Goal: Task Accomplishment & Management: Complete application form

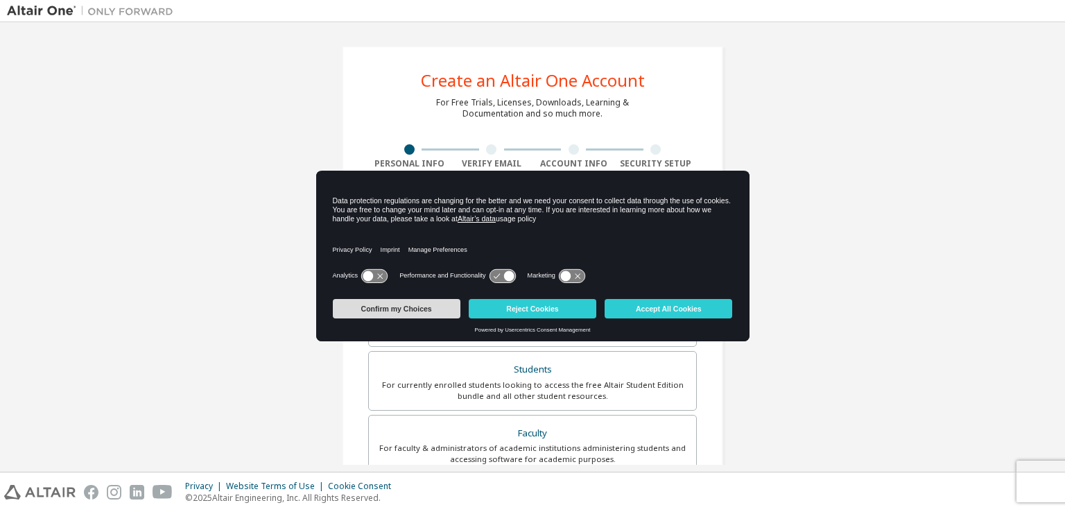
click at [433, 311] on button "Confirm my Choices" at bounding box center [397, 308] width 128 height 19
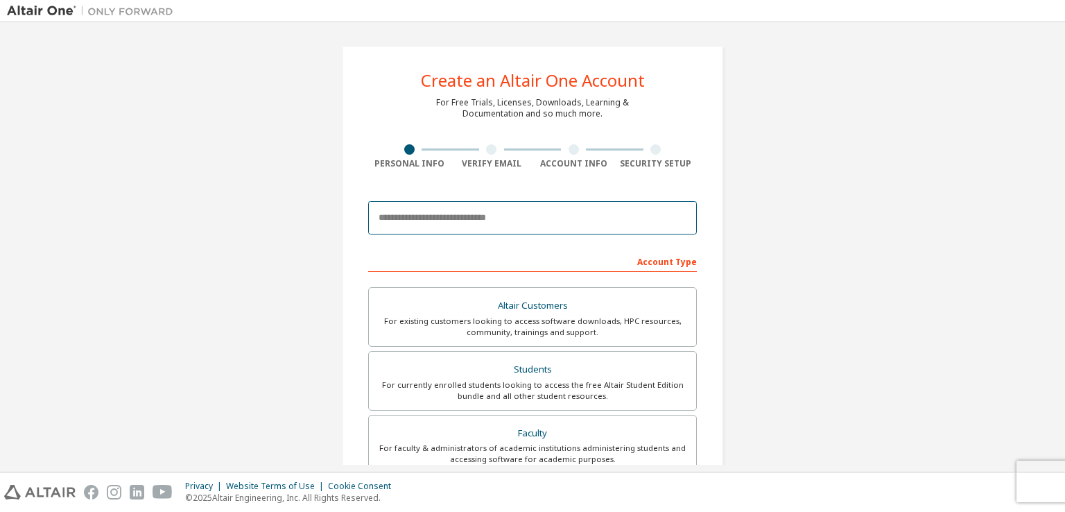
click at [526, 210] on input "email" at bounding box center [532, 217] width 329 height 33
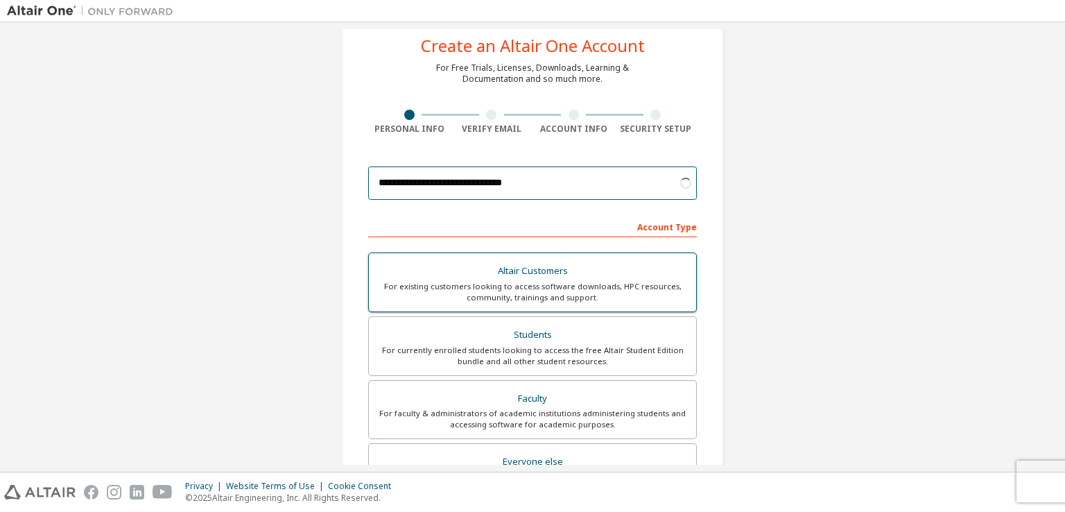
scroll to position [124, 0]
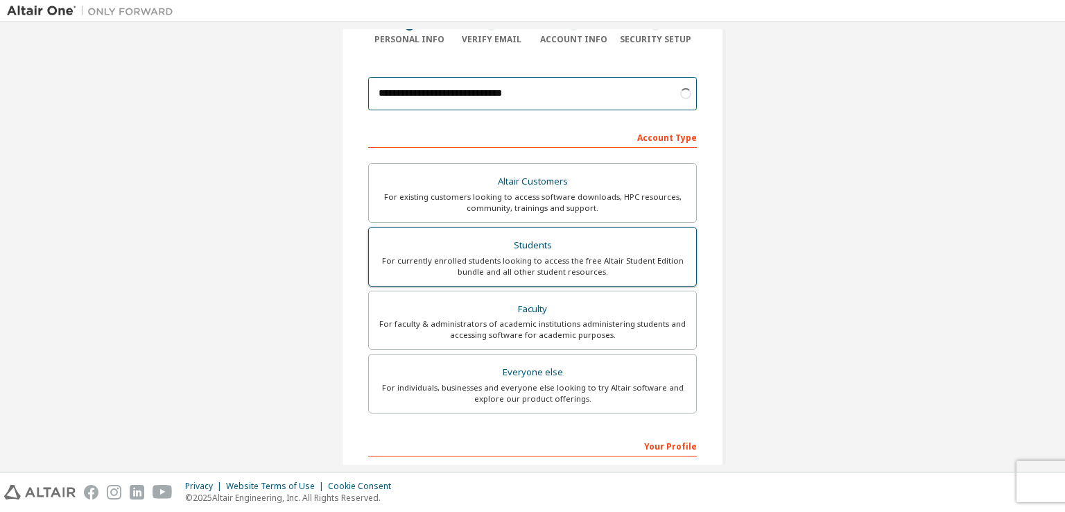
type input "**********"
click at [494, 252] on div "Students" at bounding box center [532, 245] width 311 height 19
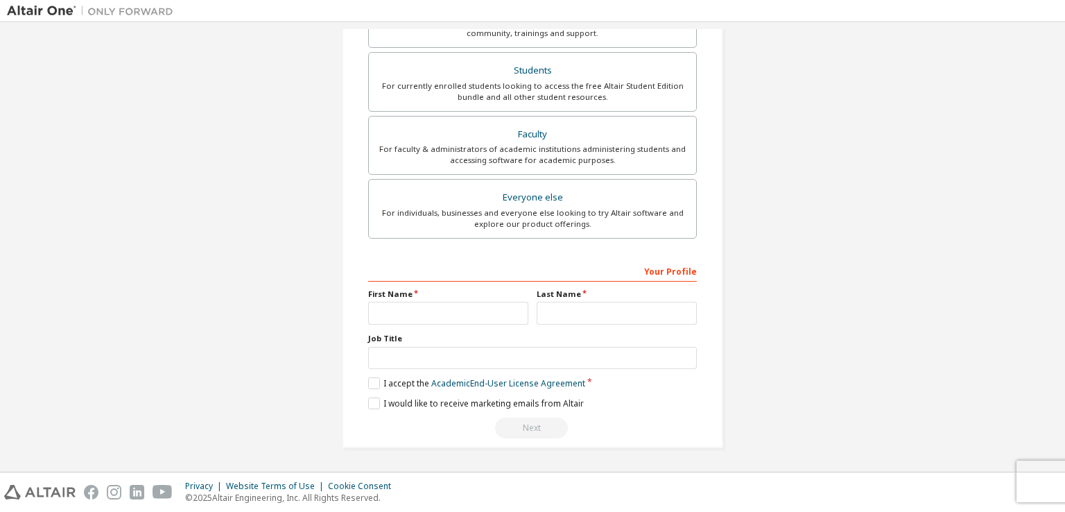
scroll to position [296, 0]
click at [494, 312] on input "text" at bounding box center [448, 315] width 160 height 23
type input "****"
click at [570, 318] on input "text" at bounding box center [617, 315] width 160 height 23
type input "*****"
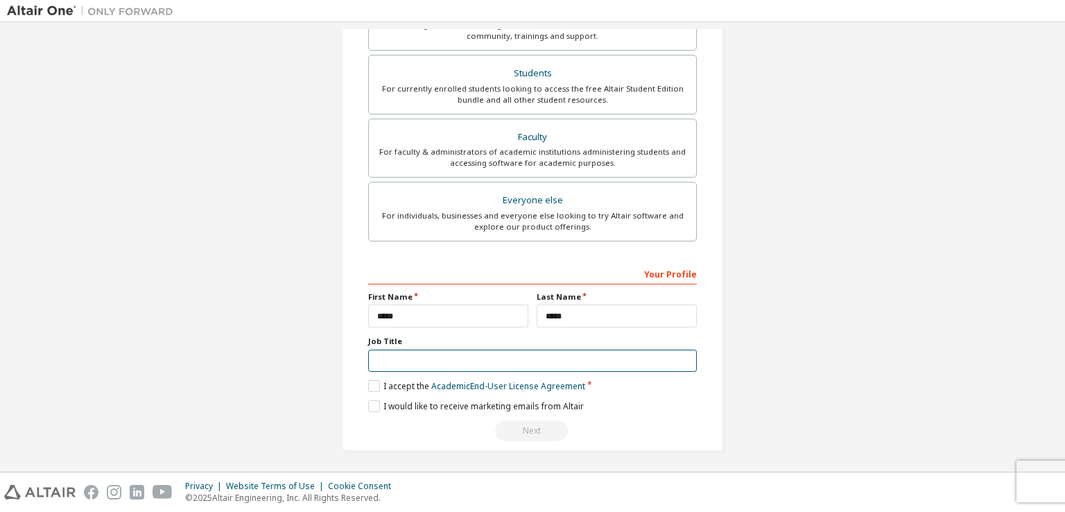
click at [544, 360] on input "text" at bounding box center [532, 360] width 329 height 23
type input "*******"
click at [371, 380] on label "I accept the Academic End-User License Agreement" at bounding box center [476, 386] width 217 height 12
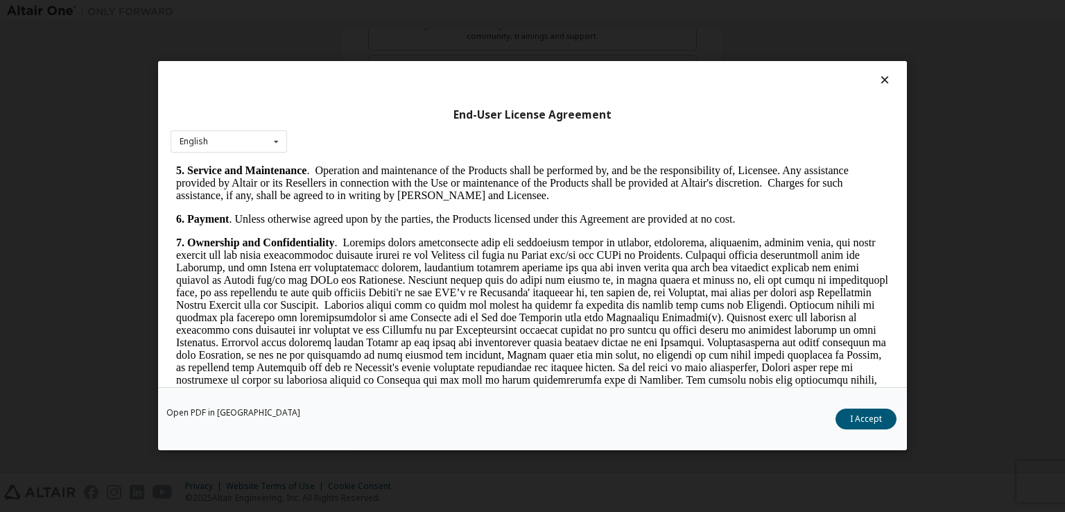
scroll to position [1265, 0]
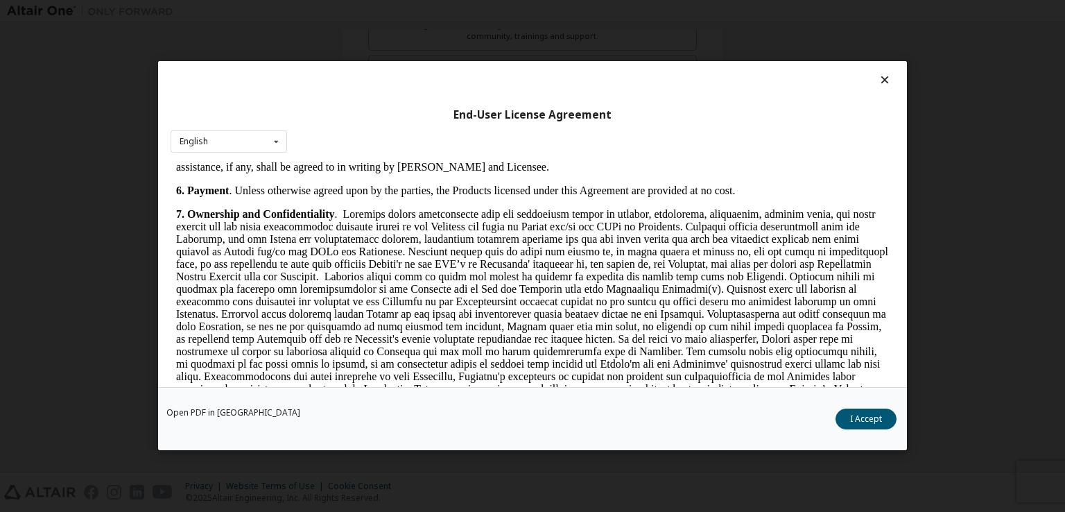
click at [882, 84] on icon at bounding box center [885, 80] width 15 height 12
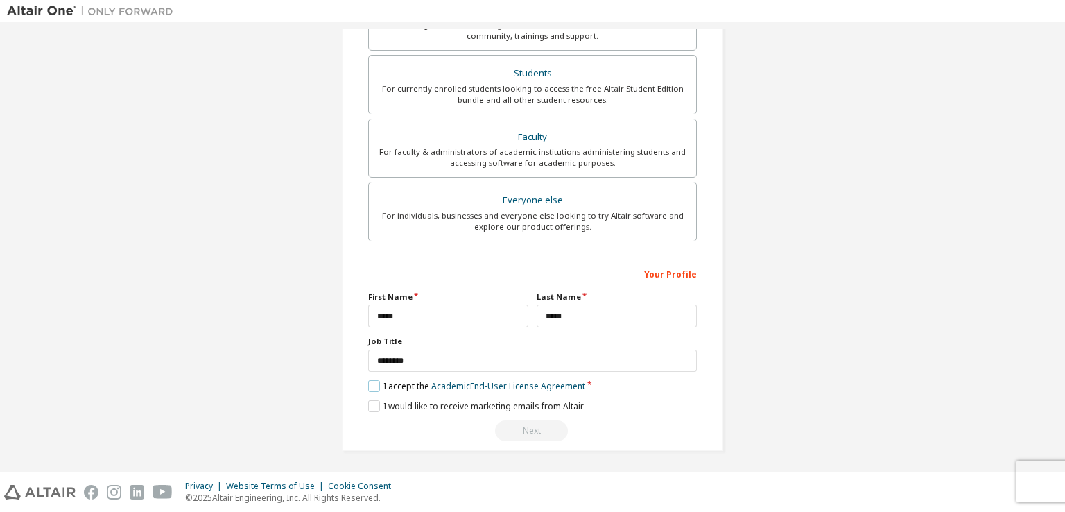
click at [374, 381] on label "I accept the Academic End-User License Agreement" at bounding box center [476, 386] width 217 height 12
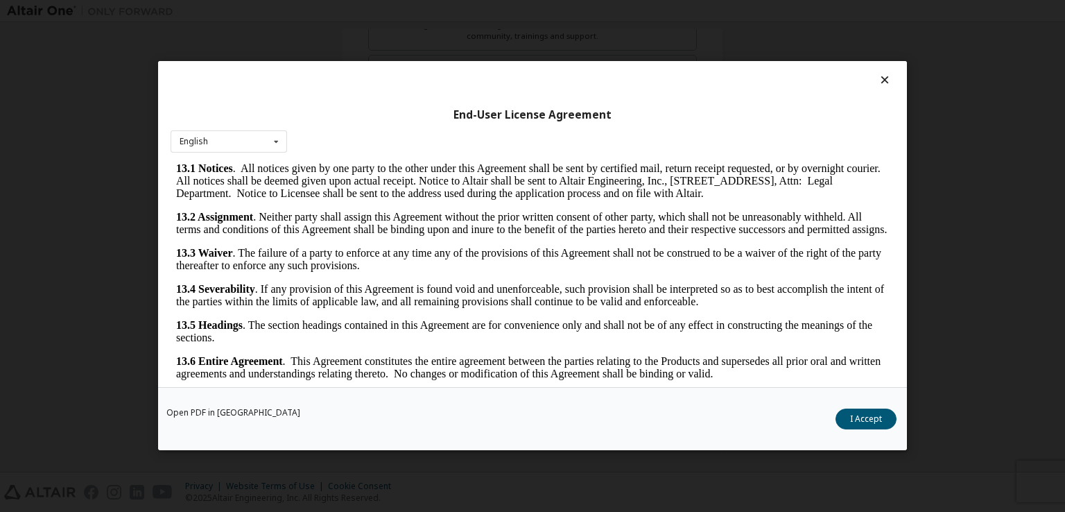
scroll to position [19, 0]
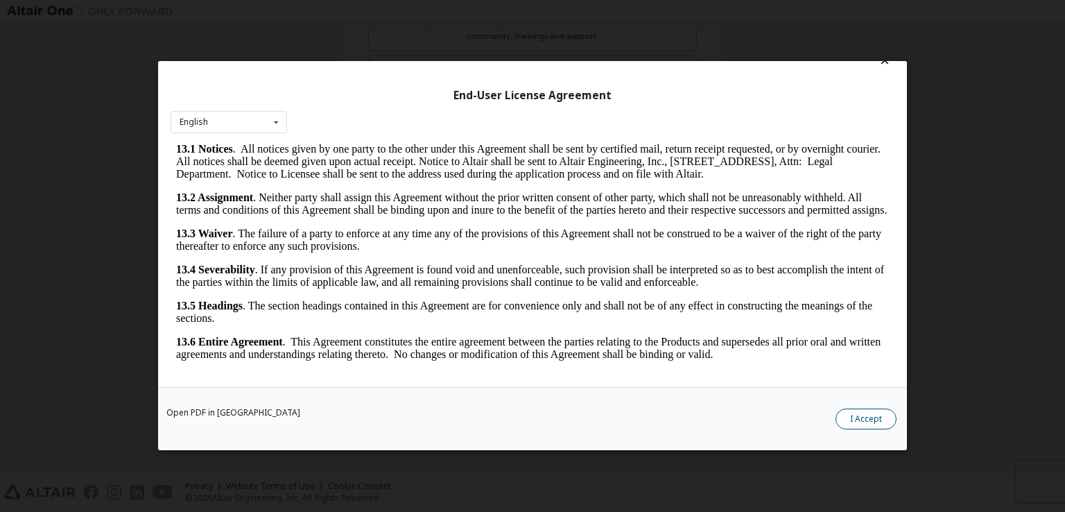
click at [885, 424] on button "I Accept" at bounding box center [866, 419] width 61 height 21
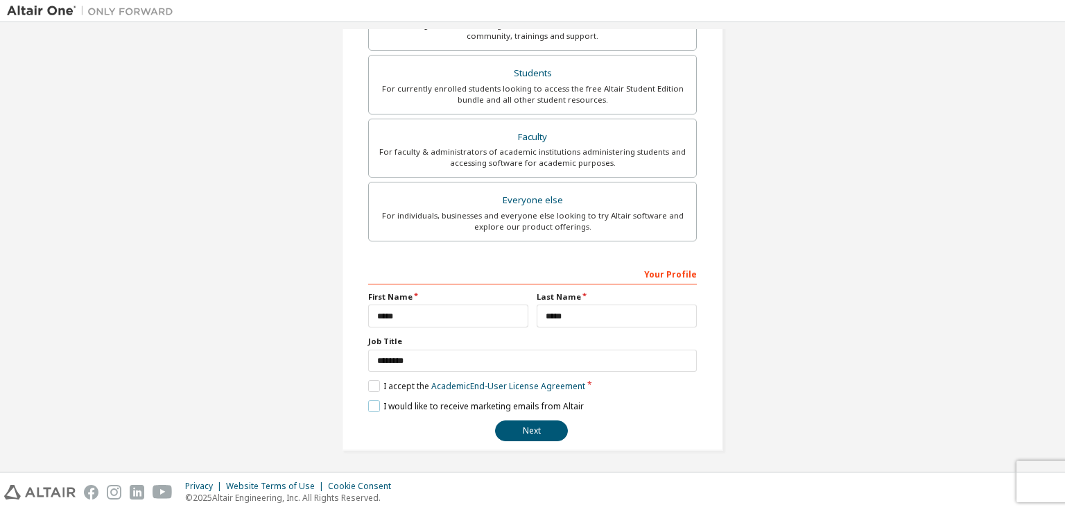
click at [403, 406] on label "I would like to receive marketing emails from Altair" at bounding box center [476, 406] width 216 height 12
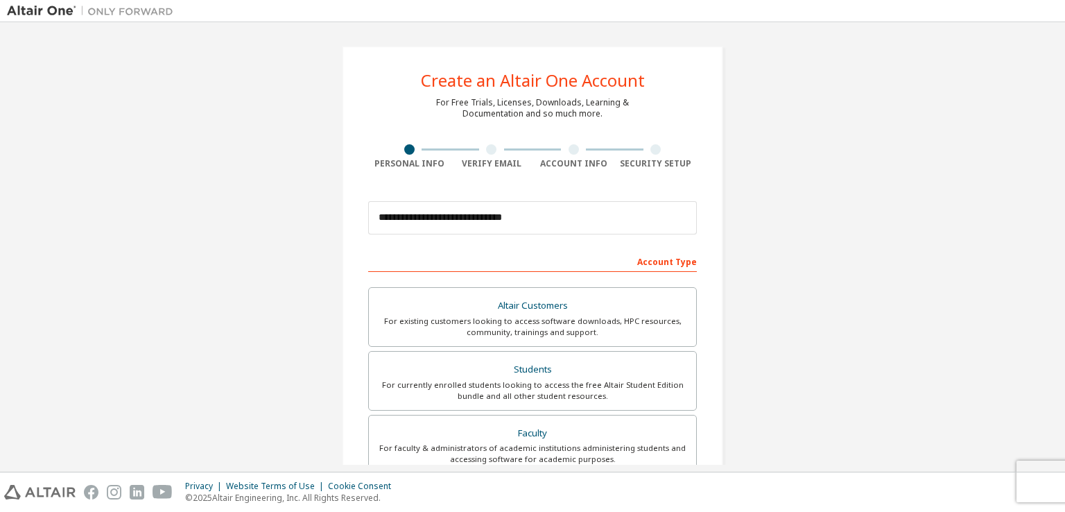
scroll to position [296, 0]
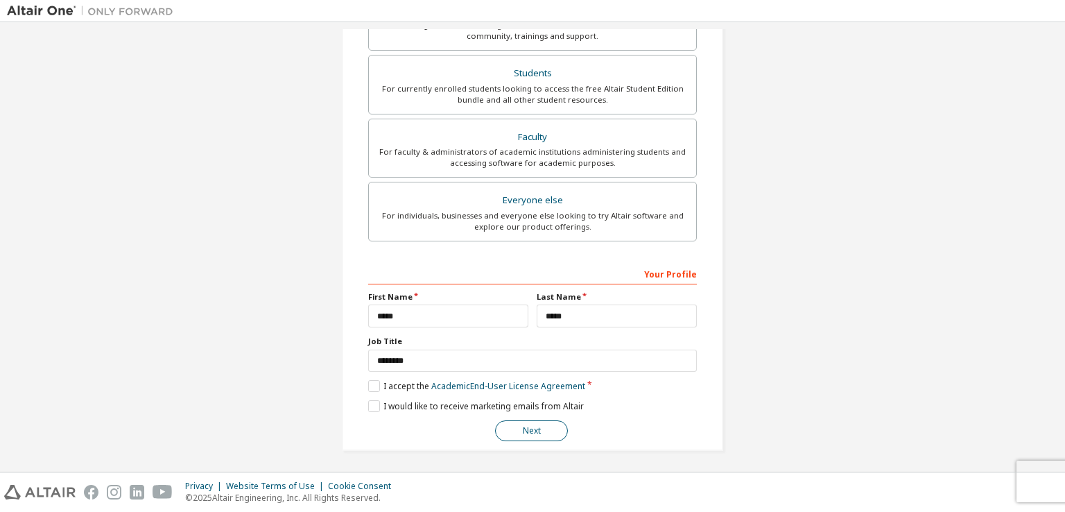
click at [530, 428] on button "Next" at bounding box center [531, 430] width 73 height 21
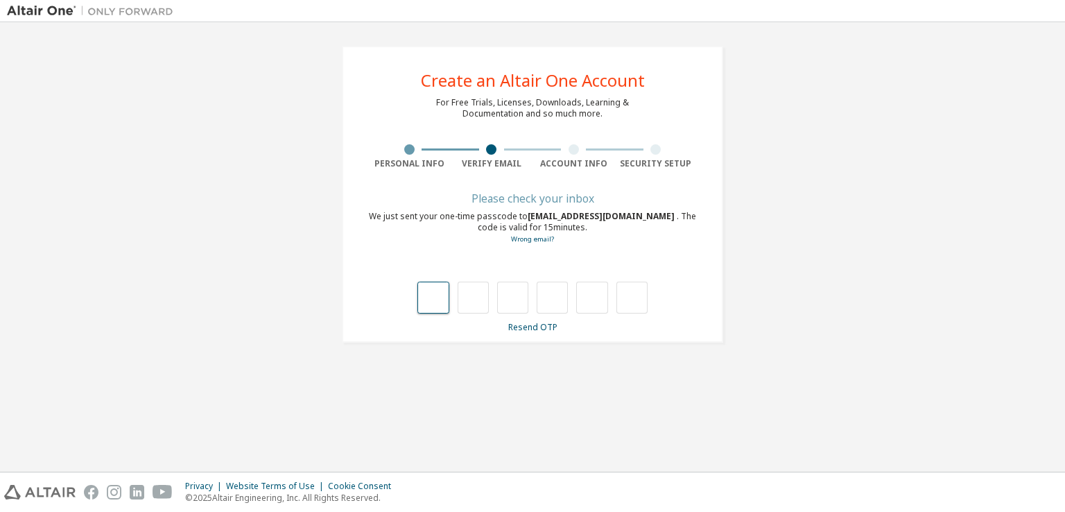
type input "*"
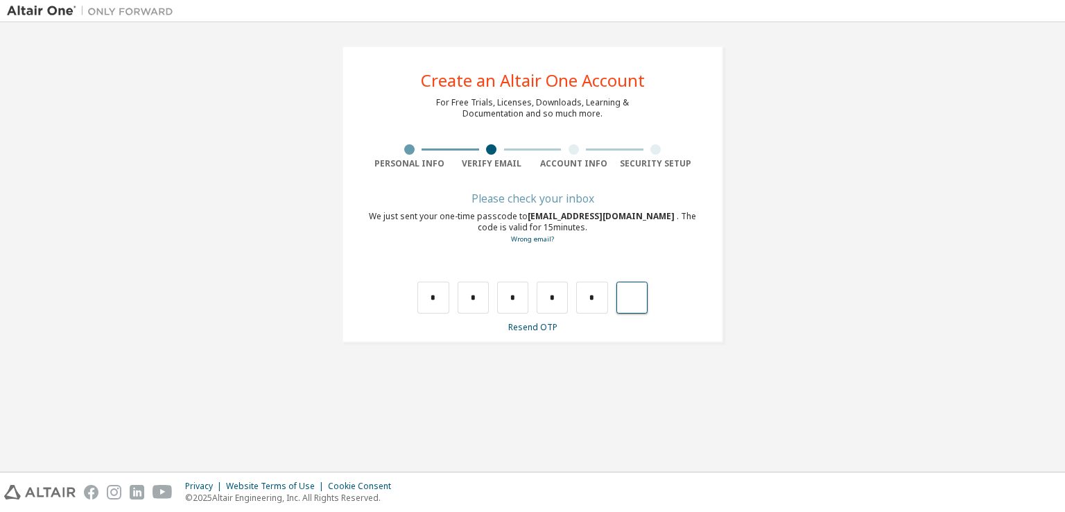
type input "*"
